Goal: Obtain resource: Obtain resource

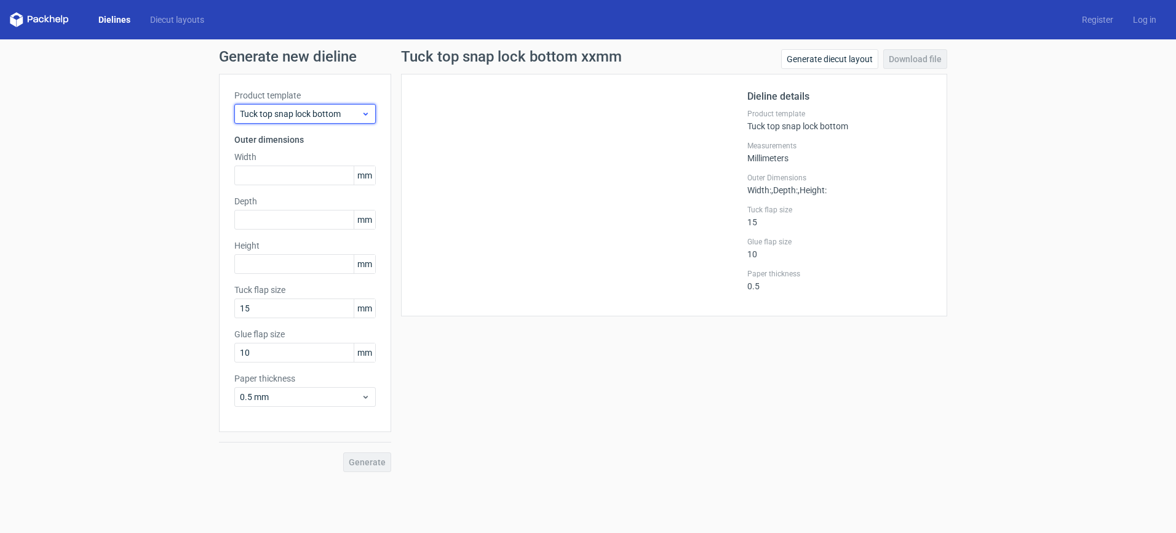
click at [310, 111] on span "Tuck top snap lock bottom" at bounding box center [300, 114] width 121 height 12
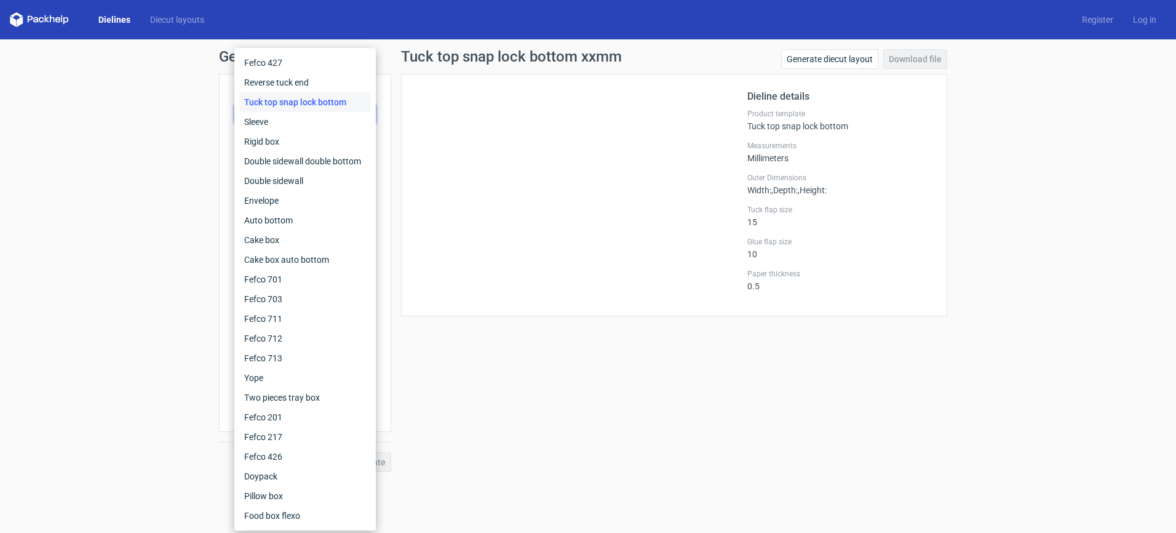
click at [306, 105] on div "Tuck top snap lock bottom" at bounding box center [305, 102] width 132 height 20
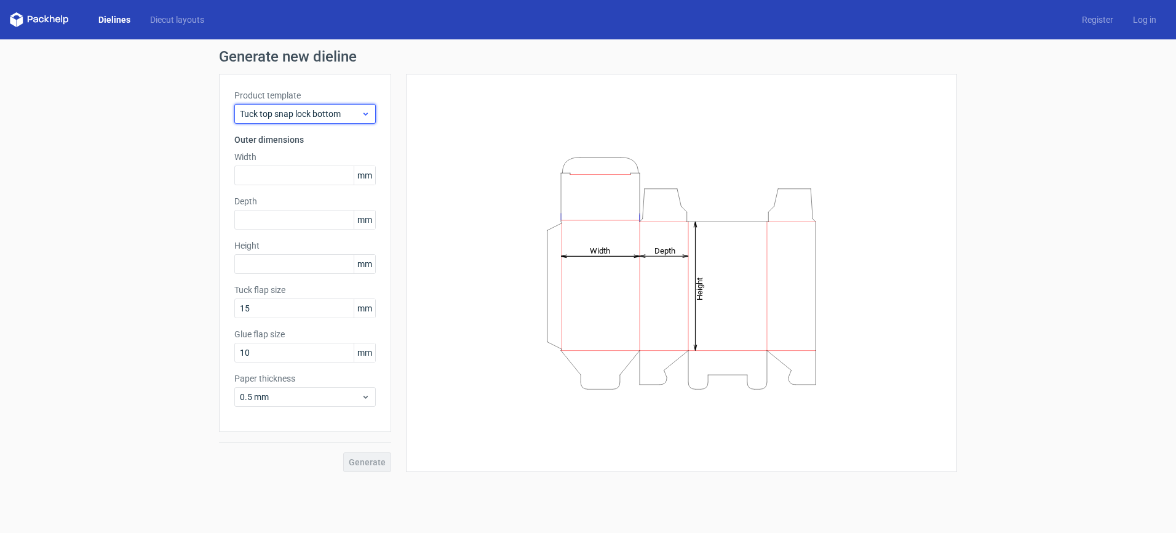
click at [303, 114] on span "Tuck top snap lock bottom" at bounding box center [300, 114] width 121 height 12
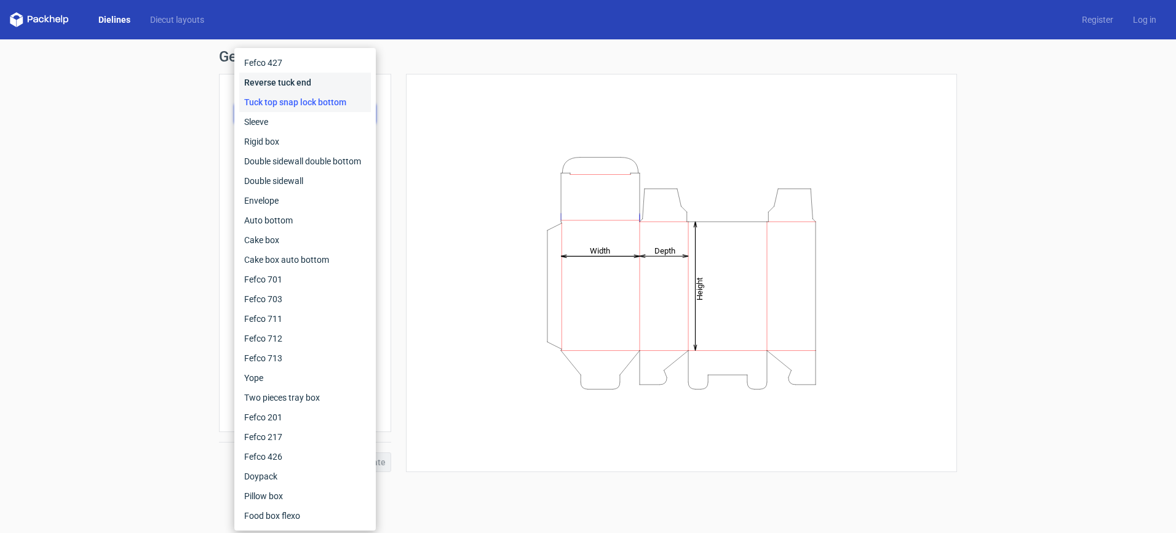
click at [300, 86] on div "Reverse tuck end" at bounding box center [305, 83] width 132 height 20
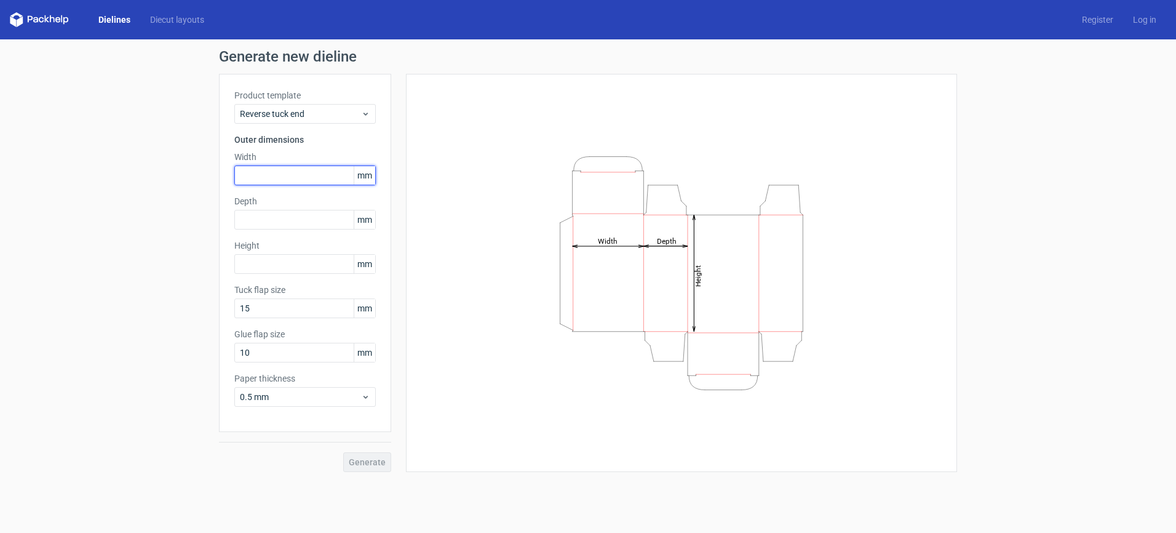
click at [301, 175] on input "text" at bounding box center [305, 176] width 142 height 20
type input "26"
click at [302, 226] on input "text" at bounding box center [305, 220] width 142 height 20
type input "25"
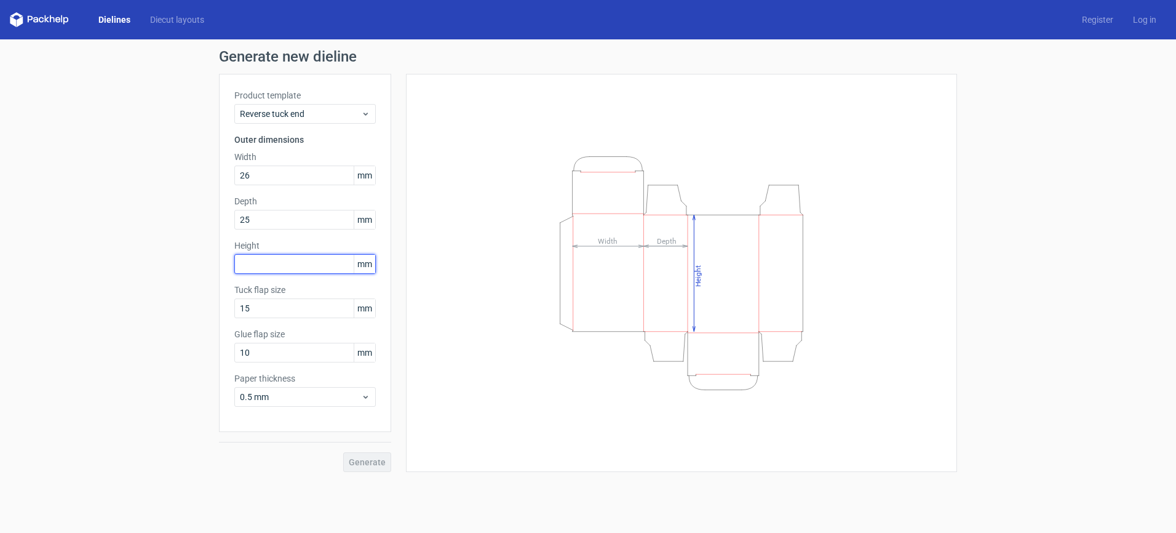
click at [293, 259] on input "text" at bounding box center [305, 264] width 142 height 20
type input "89"
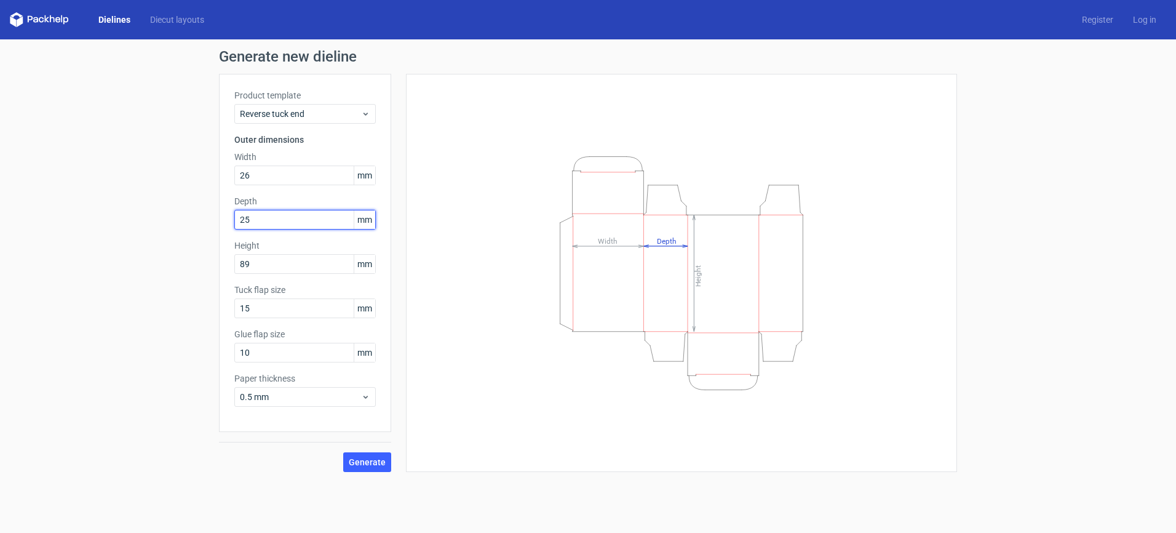
drag, startPoint x: 268, startPoint y: 217, endPoint x: 142, endPoint y: 213, distance: 126.8
click at [142, 213] on div "Generate new dieline Product template Reverse tuck end Outer dimensions Width 2…" at bounding box center [588, 260] width 1176 height 442
type input "8"
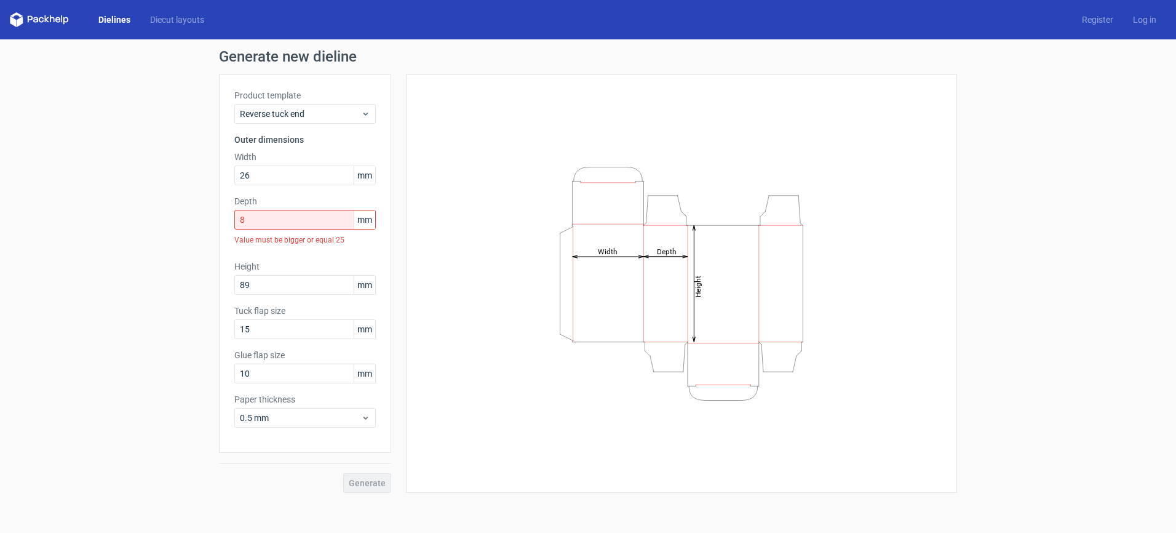
click at [402, 437] on div "Height Depth Width" at bounding box center [674, 283] width 566 height 419
drag, startPoint x: 305, startPoint y: 214, endPoint x: 65, endPoint y: 185, distance: 241.7
click at [66, 186] on div "Generate new dieline Product template Reverse tuck end Outer dimensions Width 2…" at bounding box center [588, 270] width 1176 height 463
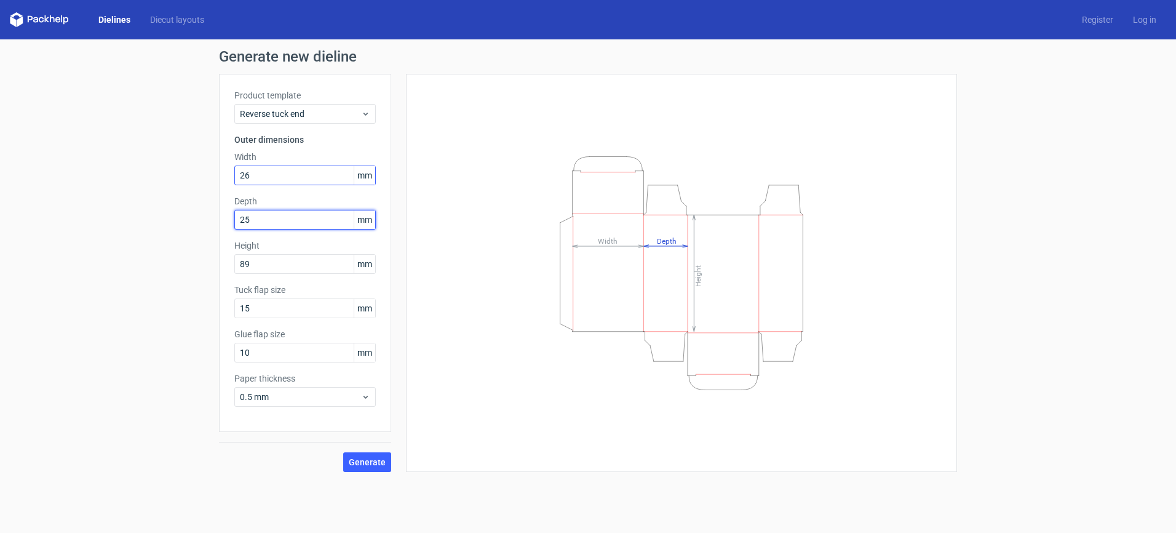
type input "25"
drag, startPoint x: 274, startPoint y: 175, endPoint x: 245, endPoint y: 176, distance: 28.9
click at [245, 176] on input "26" at bounding box center [305, 176] width 142 height 20
type input "25"
click at [433, 258] on div "Height Depth Width" at bounding box center [681, 272] width 521 height 367
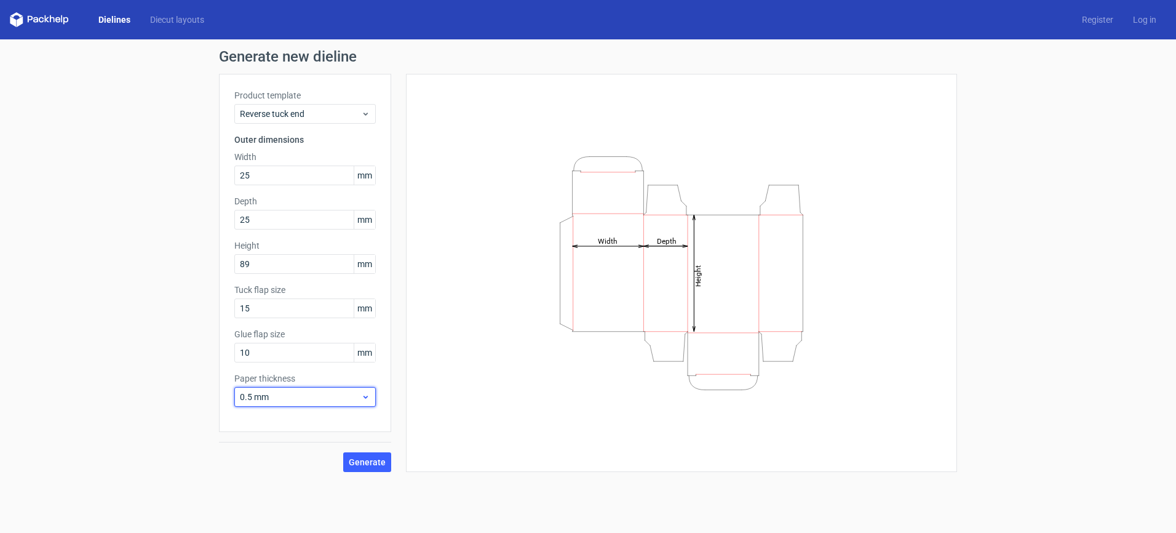
click at [355, 391] on span "0.5 mm" at bounding box center [300, 397] width 121 height 12
click at [311, 266] on div "0.4 mm" at bounding box center [305, 271] width 132 height 20
click at [381, 458] on span "Generate" at bounding box center [367, 462] width 37 height 9
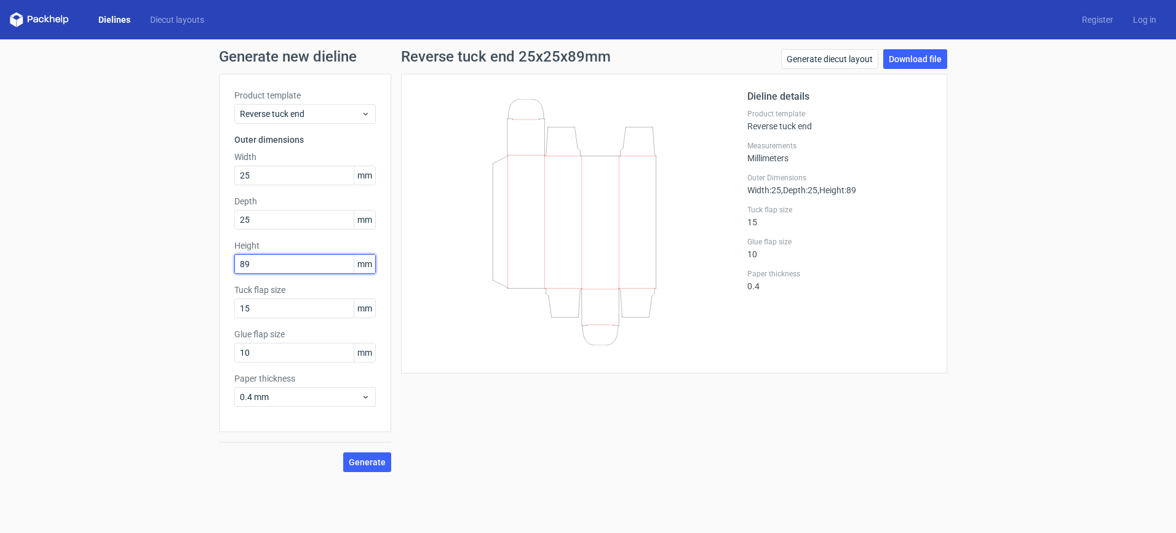
drag, startPoint x: 298, startPoint y: 265, endPoint x: 90, endPoint y: 245, distance: 208.9
click at [89, 250] on div "Generate new dieline Product template Reverse tuck end Outer dimensions Width 2…" at bounding box center [588, 260] width 1176 height 442
type input "102"
click at [276, 210] on input "25" at bounding box center [305, 220] width 142 height 20
drag, startPoint x: 273, startPoint y: 217, endPoint x: 107, endPoint y: 207, distance: 165.8
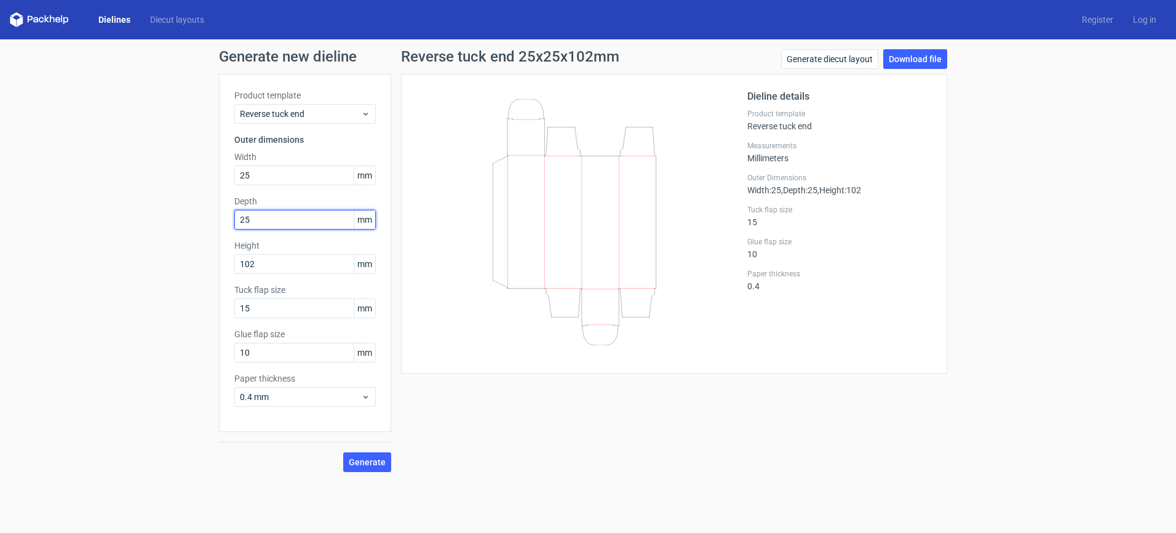
click at [107, 207] on div "Generate new dieline Product template Reverse tuck end Outer dimensions Width 2…" at bounding box center [588, 260] width 1176 height 442
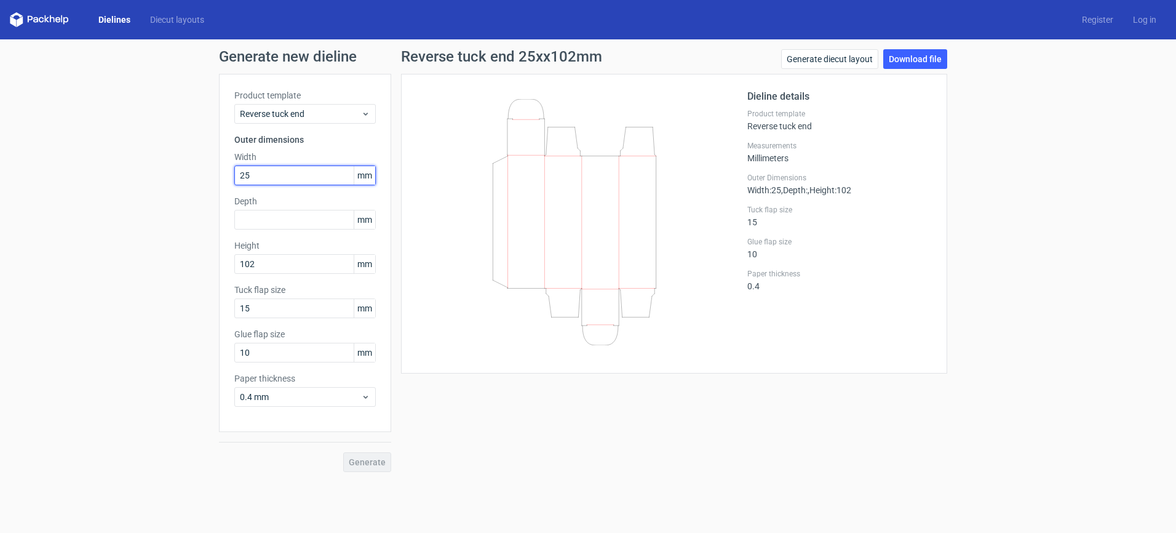
drag, startPoint x: 258, startPoint y: 176, endPoint x: 76, endPoint y: 156, distance: 182.6
click at [76, 156] on div "Generate new dieline Product template Reverse tuck end Outer dimensions Width 2…" at bounding box center [588, 260] width 1176 height 442
click at [445, 363] on div "Dieline details Product template Reverse tuck end Measurements Millimeters Oute…" at bounding box center [674, 224] width 546 height 300
click at [300, 178] on input "text" at bounding box center [305, 176] width 142 height 20
type input "51"
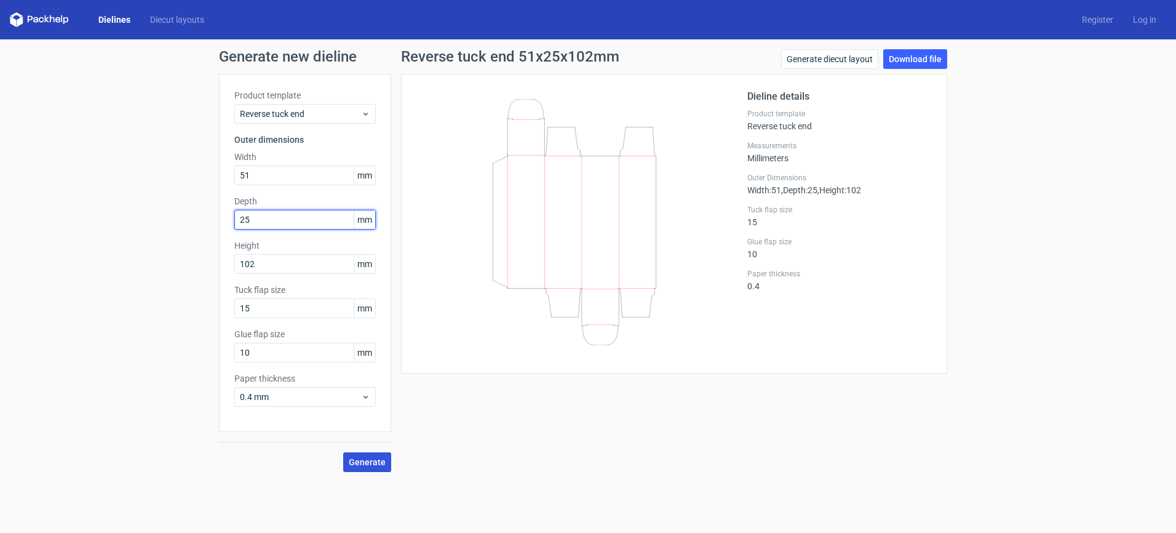
type input "25"
click at [356, 468] on button "Generate" at bounding box center [367, 462] width 48 height 20
click at [927, 57] on link "Download file" at bounding box center [916, 59] width 64 height 20
click at [730, 478] on div "Generate new dieline Product template Reverse tuck end Outer dimensions Width 5…" at bounding box center [588, 260] width 1176 height 442
click at [369, 461] on span "Generate" at bounding box center [367, 462] width 37 height 9
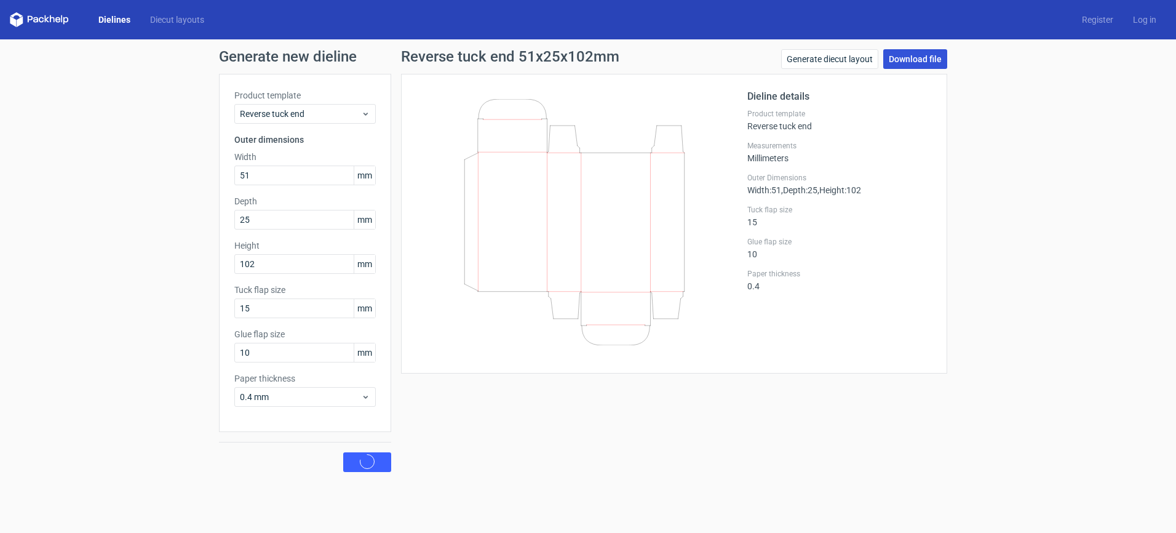
click at [917, 55] on link "Download file" at bounding box center [916, 59] width 64 height 20
click at [385, 460] on span "Generate" at bounding box center [367, 462] width 37 height 9
click at [904, 58] on link "Download file" at bounding box center [916, 59] width 64 height 20
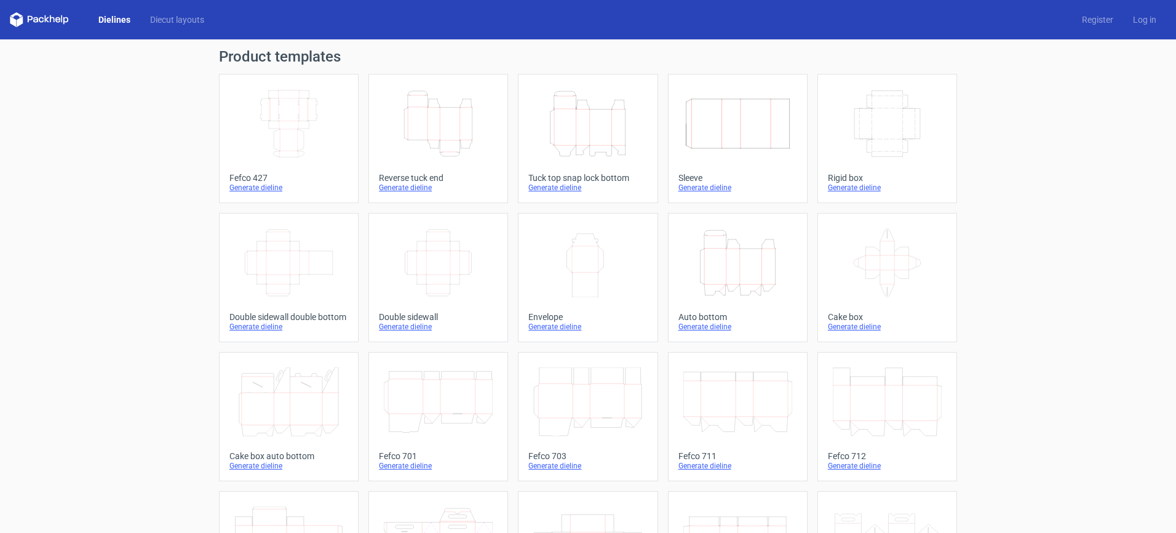
click at [597, 132] on icon "Height Depth Width" at bounding box center [587, 123] width 109 height 69
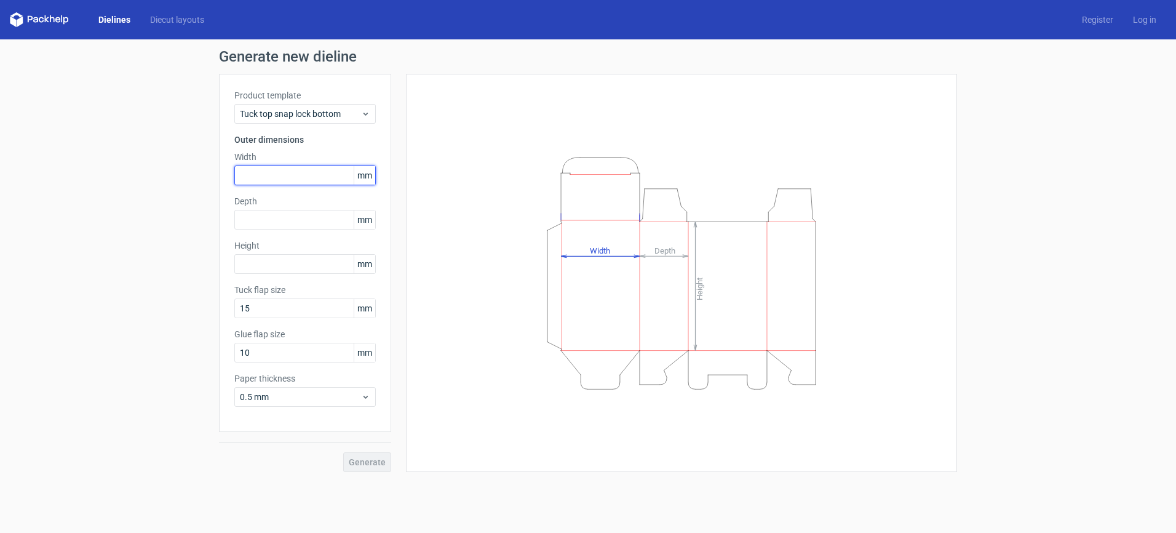
click at [312, 181] on input "text" at bounding box center [305, 176] width 142 height 20
type input "51"
type input "25"
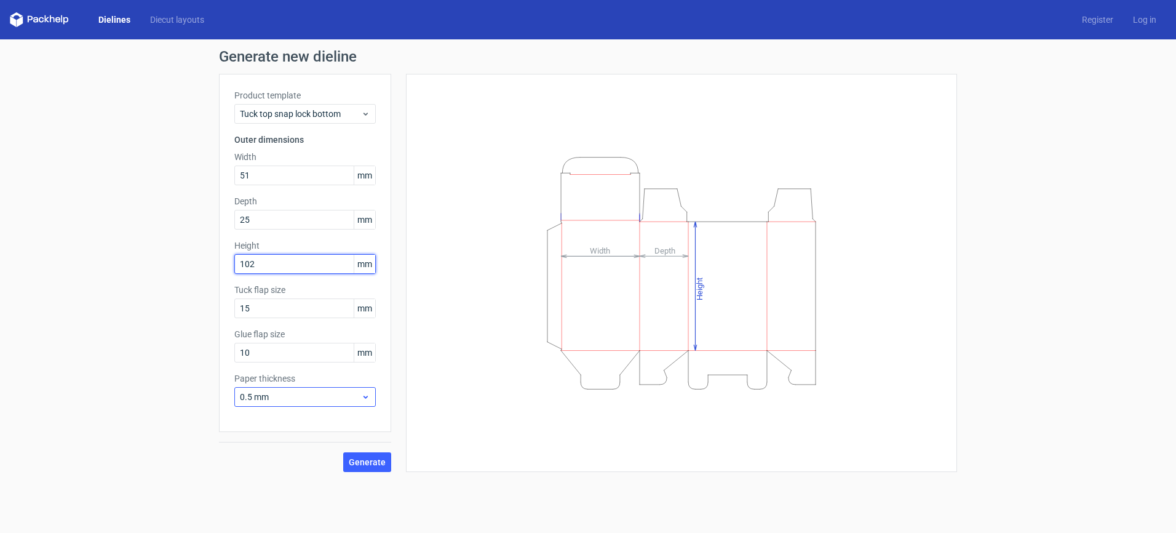
type input "102"
click at [306, 397] on span "0.5 mm" at bounding box center [300, 397] width 121 height 12
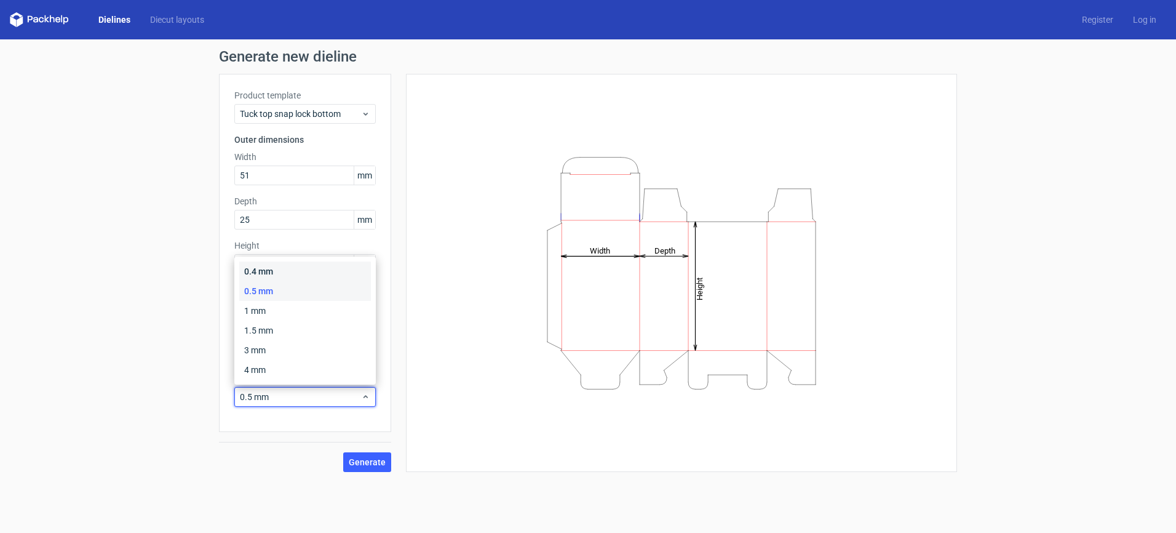
click at [367, 274] on div "0.4 mm" at bounding box center [305, 271] width 132 height 20
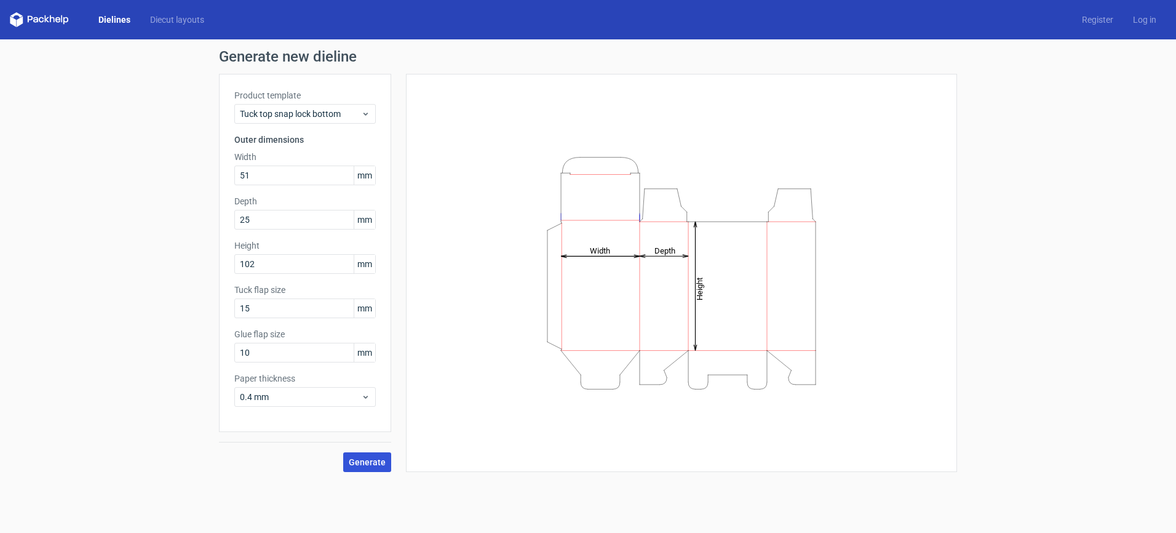
click at [373, 458] on span "Generate" at bounding box center [367, 462] width 37 height 9
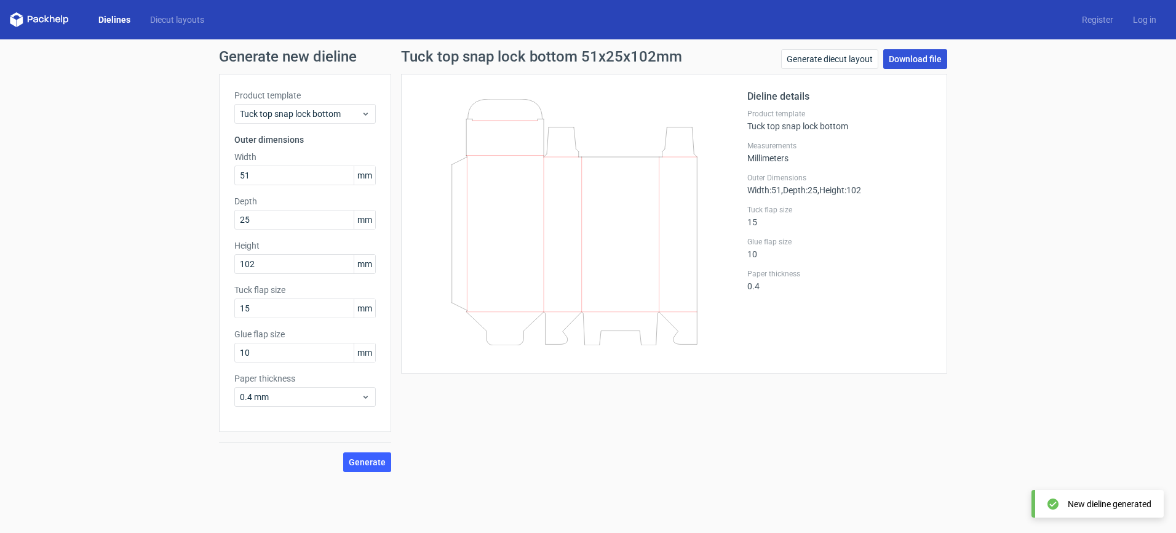
click at [914, 55] on link "Download file" at bounding box center [916, 59] width 64 height 20
click at [838, 58] on link "Generate diecut layout" at bounding box center [829, 59] width 97 height 20
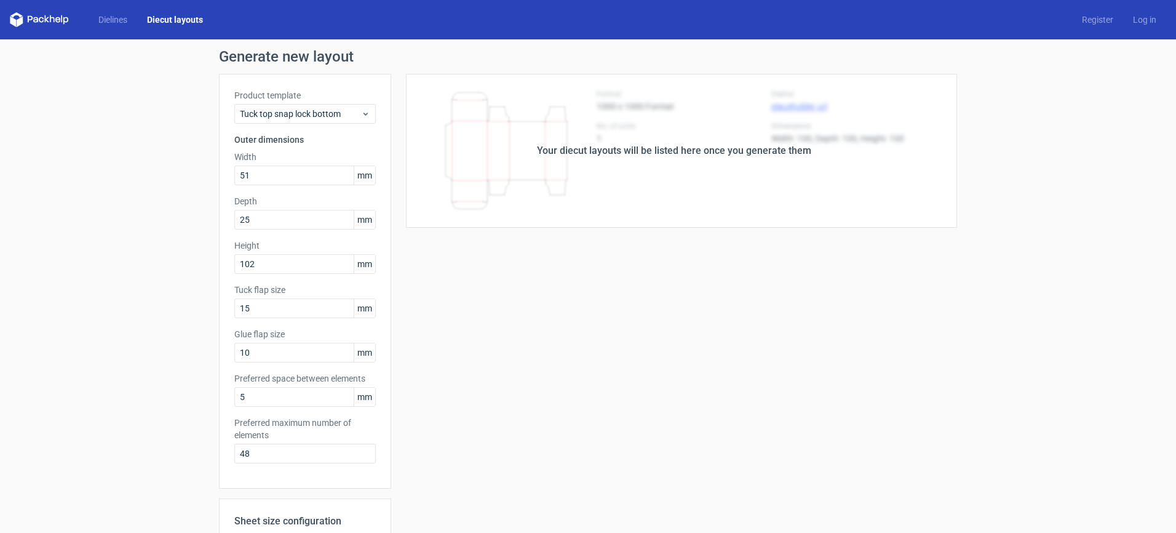
scroll to position [218, 0]
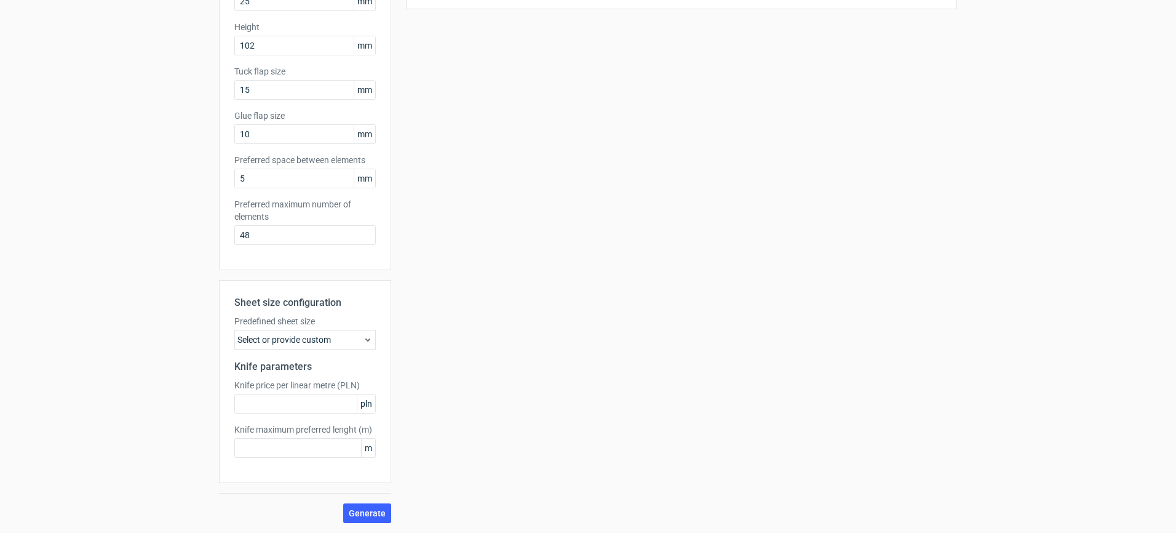
click at [347, 332] on div "Select or provide custom" at bounding box center [305, 340] width 142 height 20
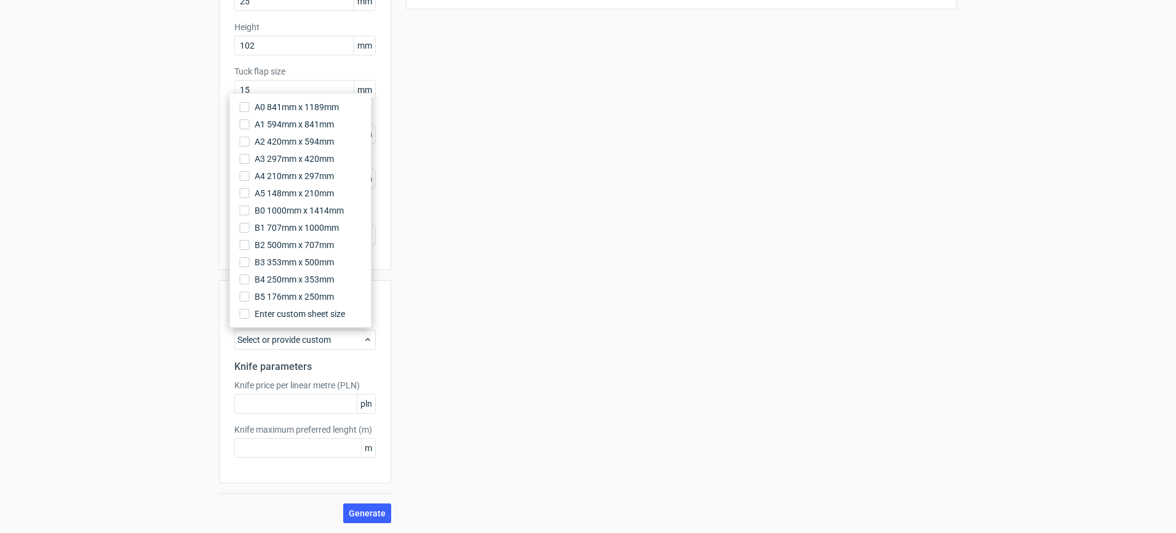
click at [517, 328] on div "Your diecut layouts will be listed here once you generate them Height Depth Wid…" at bounding box center [674, 189] width 566 height 668
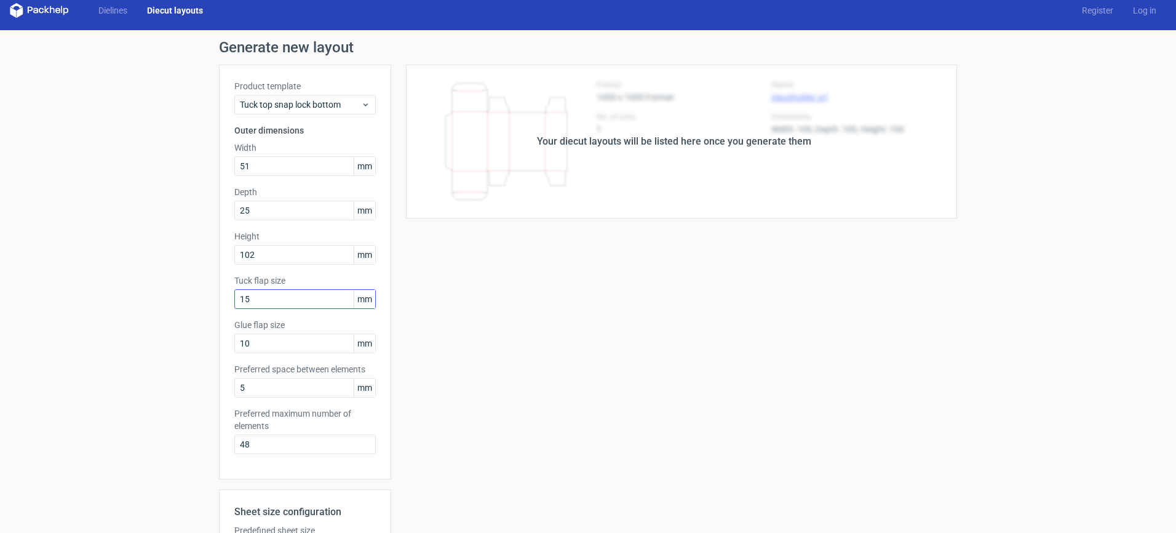
scroll to position [0, 0]
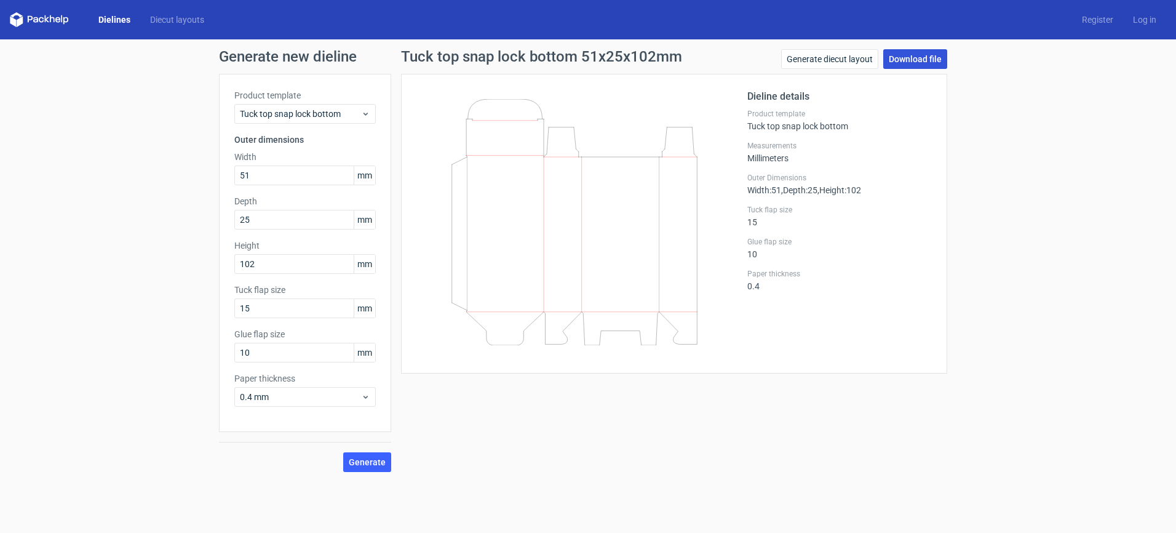
click at [933, 55] on link "Download file" at bounding box center [916, 59] width 64 height 20
click at [332, 116] on span "Tuck top snap lock bottom" at bounding box center [300, 114] width 121 height 12
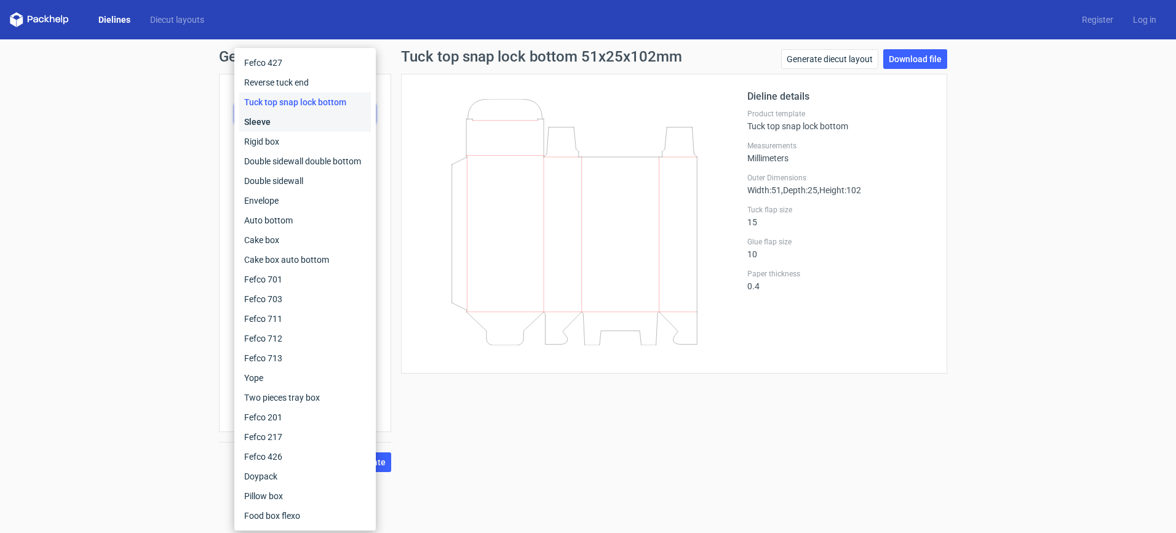
click at [316, 126] on div "Sleeve" at bounding box center [305, 122] width 132 height 20
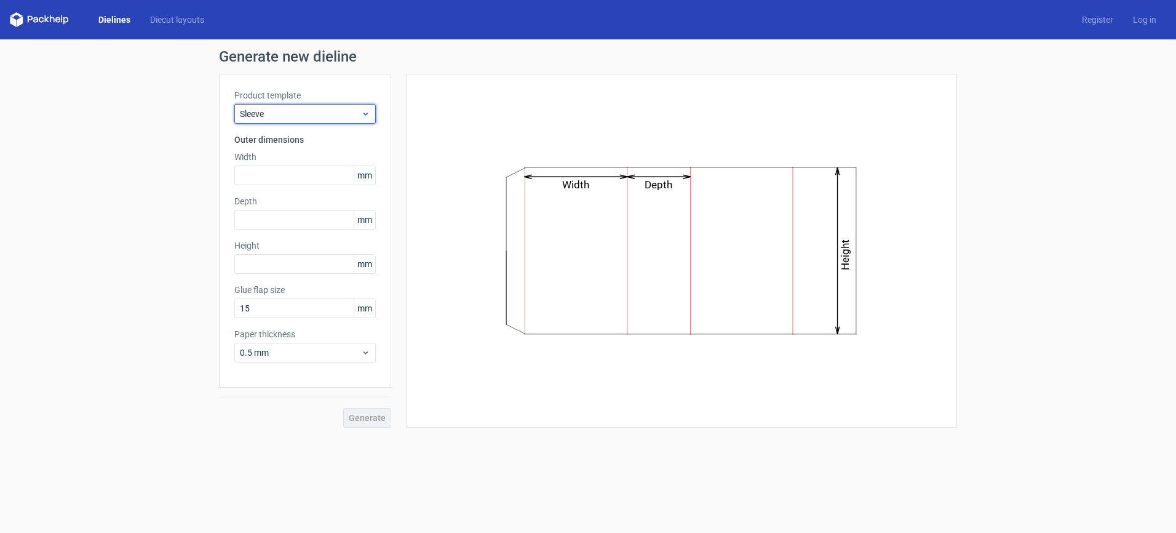
click at [305, 111] on span "Sleeve" at bounding box center [300, 114] width 121 height 12
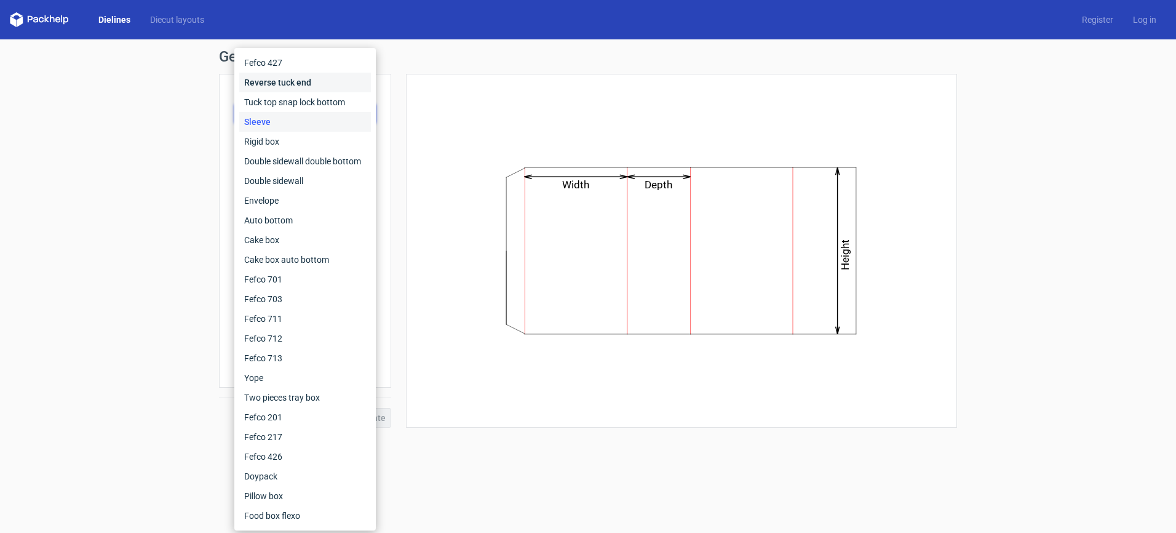
click at [303, 82] on div "Reverse tuck end" at bounding box center [305, 83] width 132 height 20
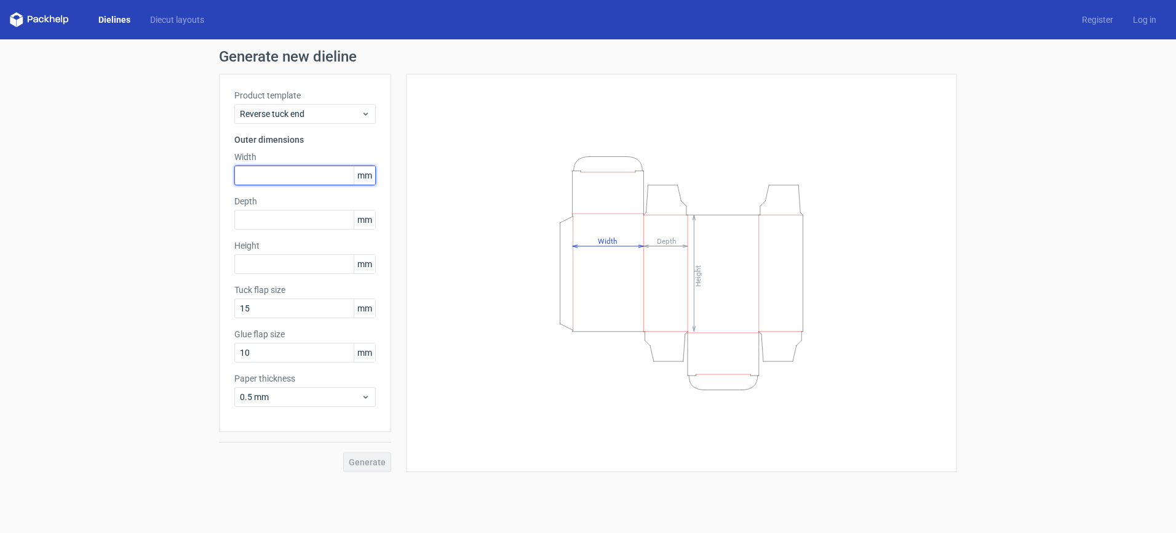
click at [277, 179] on input "text" at bounding box center [305, 176] width 142 height 20
type input "51"
type input "25"
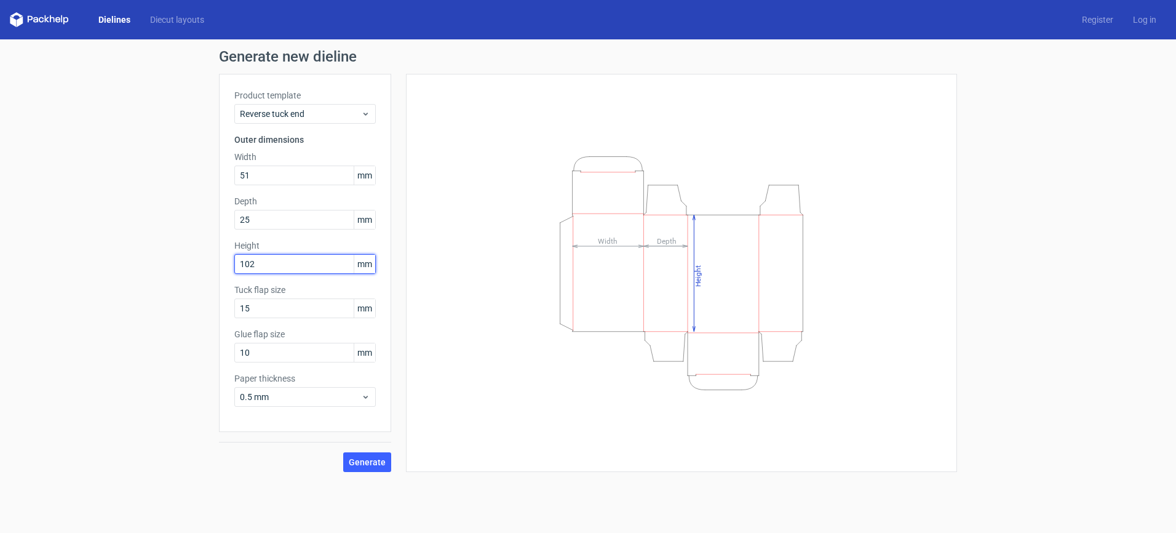
type input "102"
click at [370, 407] on div "Product template Reverse tuck end Outer dimensions Width 51 mm Depth 25 mm Heig…" at bounding box center [305, 253] width 172 height 358
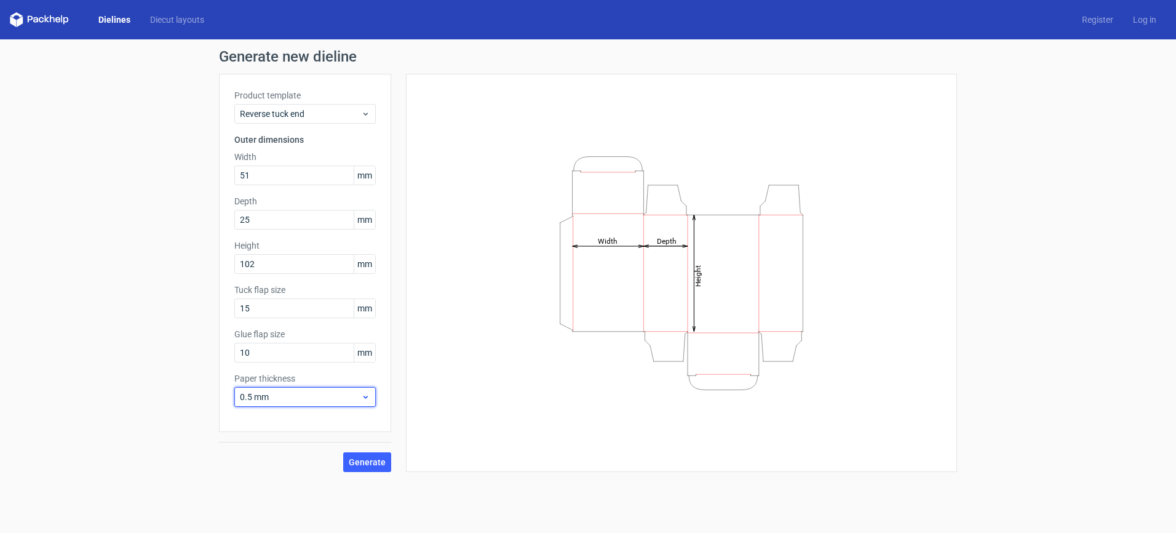
click at [367, 401] on icon at bounding box center [365, 397] width 9 height 10
click at [281, 276] on div "0.4 mm" at bounding box center [305, 271] width 132 height 20
click at [372, 461] on span "Generate" at bounding box center [367, 462] width 37 height 9
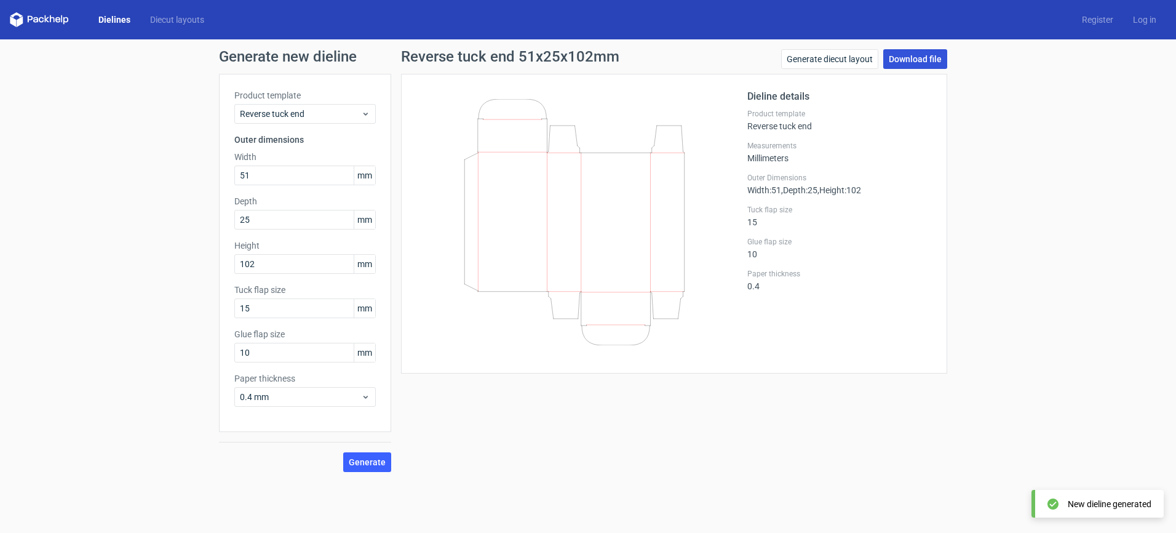
click at [917, 58] on link "Download file" at bounding box center [916, 59] width 64 height 20
click at [295, 108] on span "Reverse tuck end" at bounding box center [300, 114] width 121 height 12
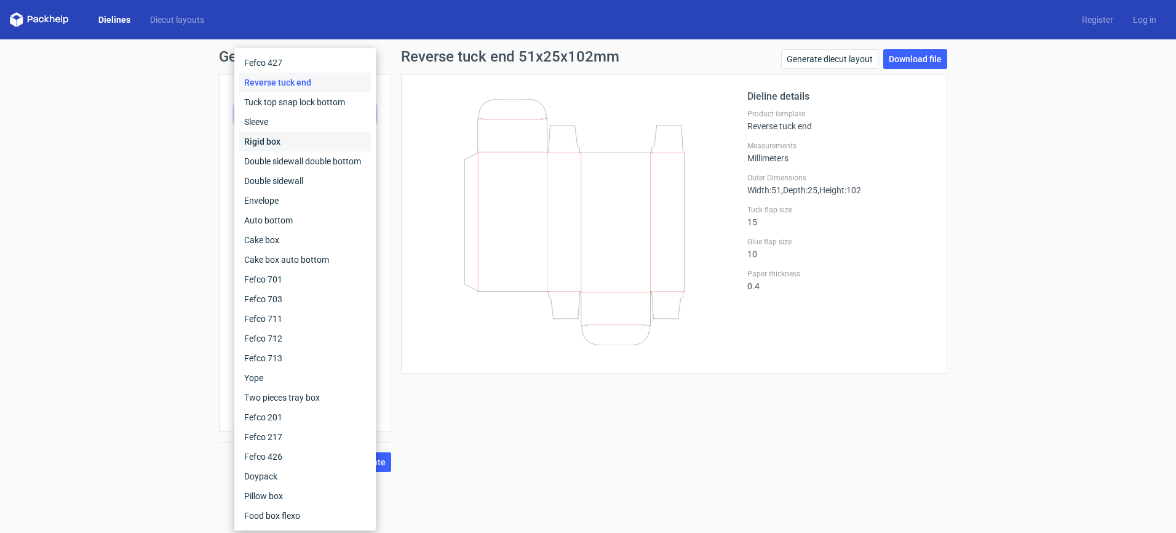
click at [297, 138] on div "Rigid box" at bounding box center [305, 142] width 132 height 20
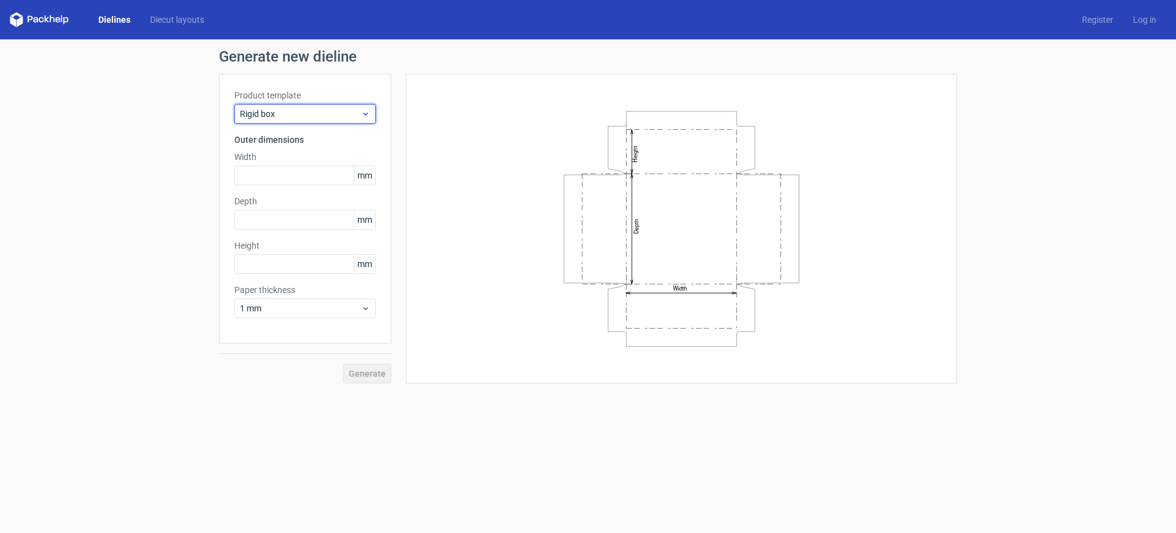
click at [298, 110] on span "Rigid box" at bounding box center [300, 114] width 121 height 12
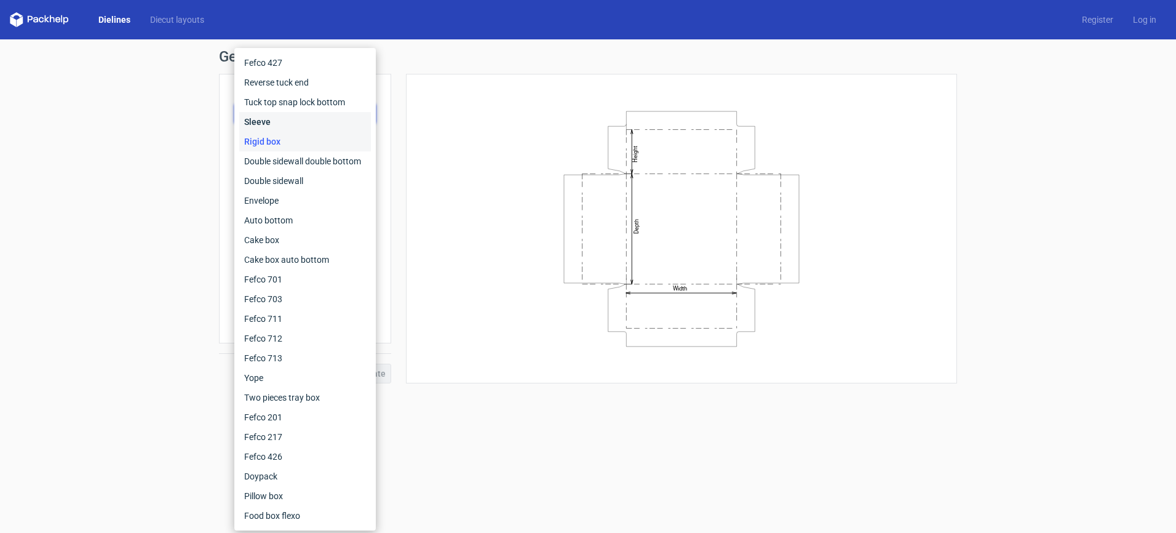
click at [276, 120] on div "Sleeve" at bounding box center [305, 122] width 132 height 20
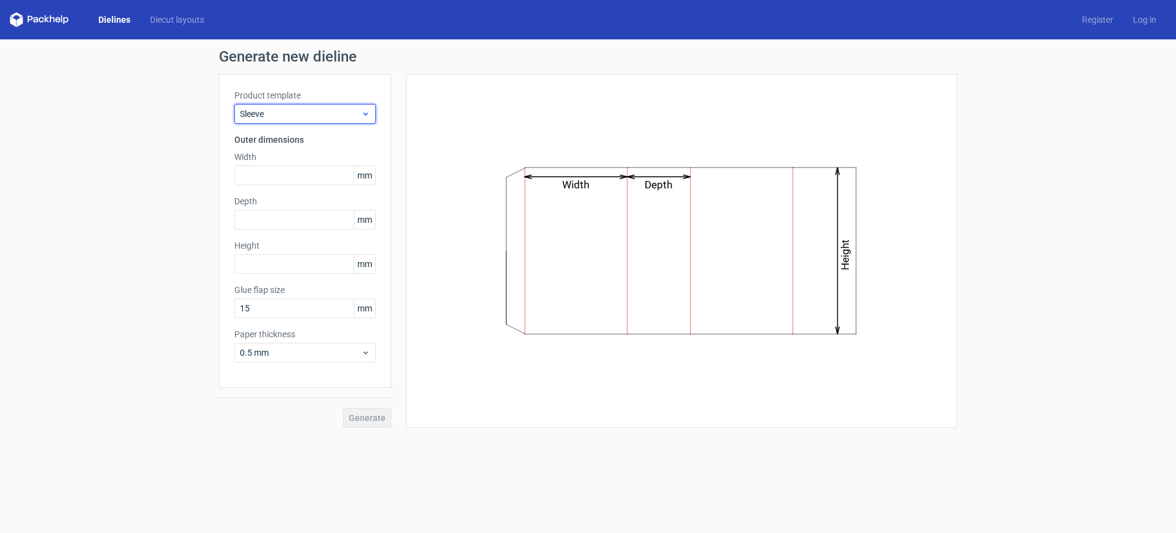
click at [277, 113] on span "Sleeve" at bounding box center [300, 114] width 121 height 12
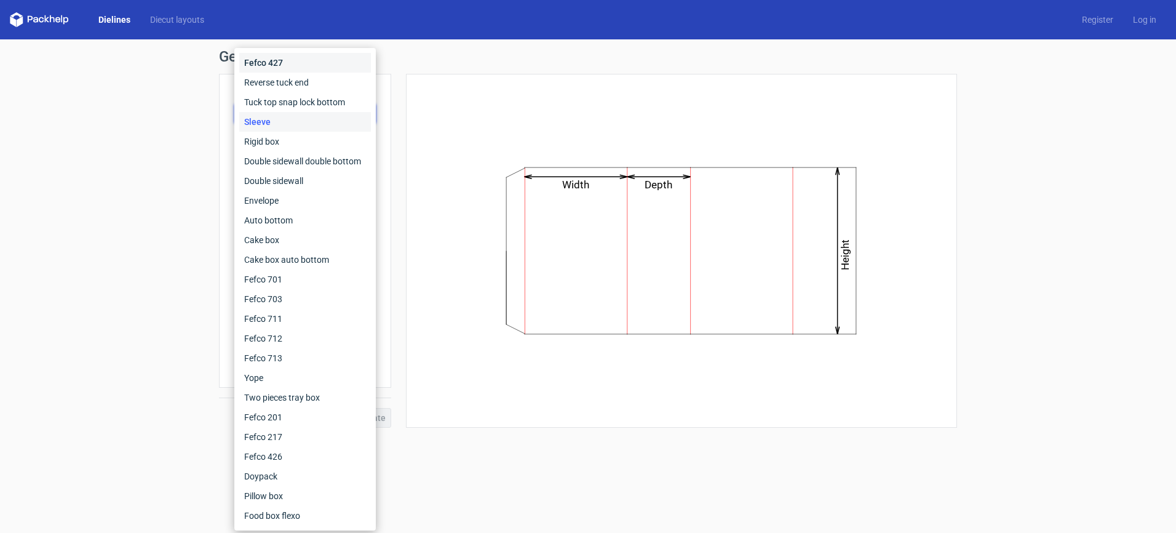
click at [279, 68] on div "Fefco 427" at bounding box center [305, 63] width 132 height 20
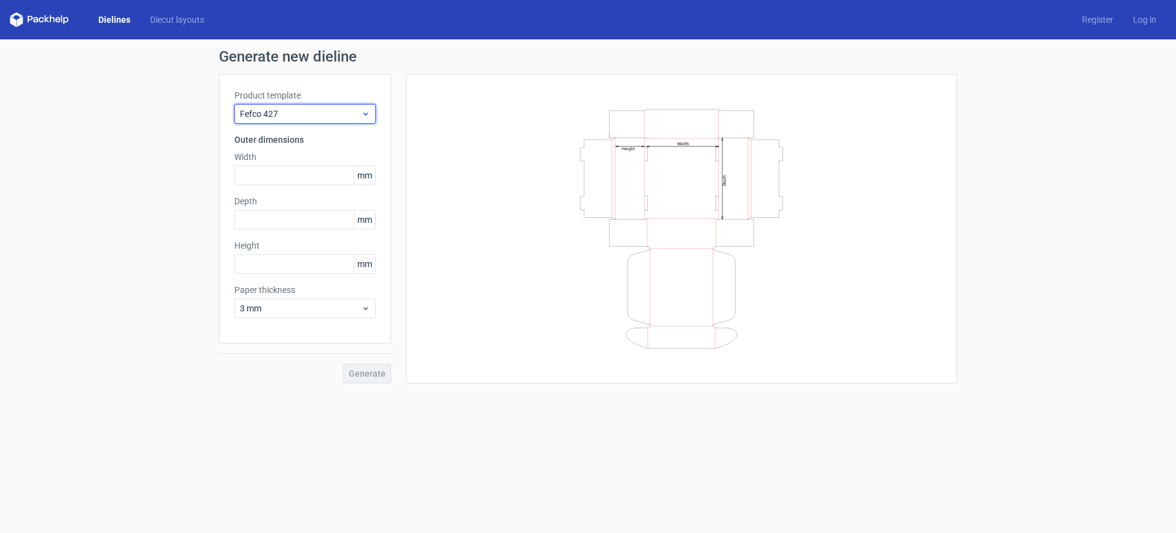
click at [270, 110] on span "Fefco 427" at bounding box center [300, 114] width 121 height 12
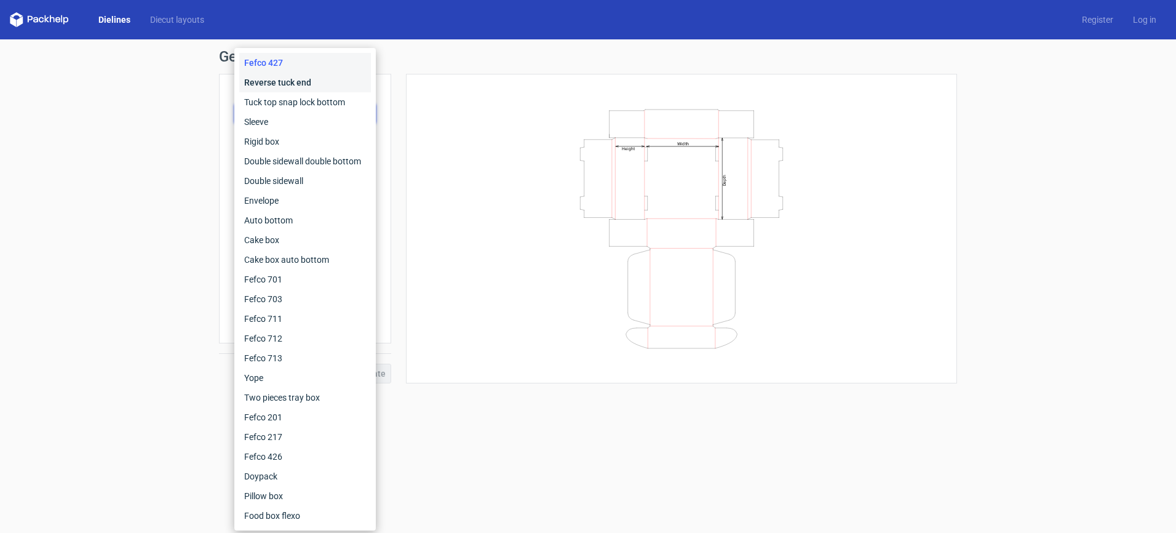
click at [276, 84] on div "Reverse tuck end" at bounding box center [305, 83] width 132 height 20
